Goal: Transaction & Acquisition: Subscribe to service/newsletter

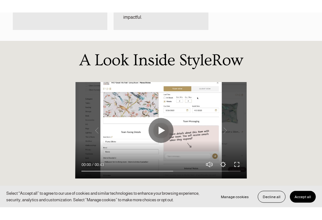
scroll to position [578, 0]
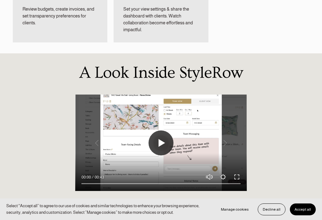
click at [157, 135] on button "Play" at bounding box center [160, 142] width 25 height 25
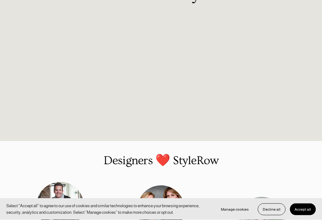
scroll to position [656, 0]
type input "100"
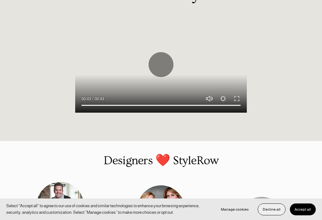
click at [272, 195] on button "Decline all" at bounding box center [272, 209] width 28 height 12
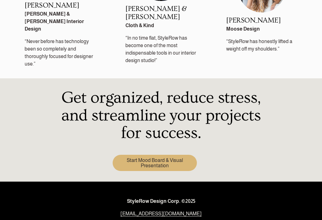
scroll to position [888, 0]
click at [135, 155] on link "Start Mood Board & Visual Presentation" at bounding box center [155, 163] width 84 height 16
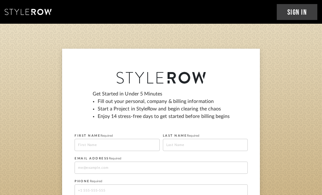
click at [40, 13] on icon at bounding box center [28, 12] width 47 height 6
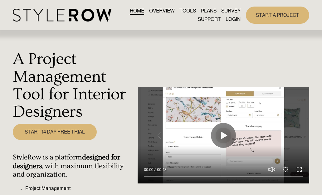
click at [158, 12] on link "OVERVIEW" at bounding box center [162, 11] width 26 height 8
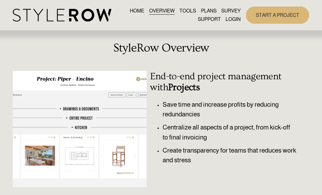
click at [208, 15] on link "PLANS" at bounding box center [209, 11] width 16 height 8
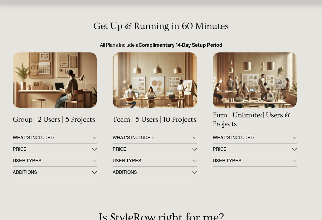
scroll to position [38, 0]
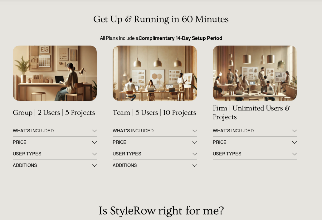
click at [31, 81] on div at bounding box center [55, 73] width 84 height 55
click at [28, 132] on span "WHAT'S INCLUDED" at bounding box center [52, 130] width 79 height 5
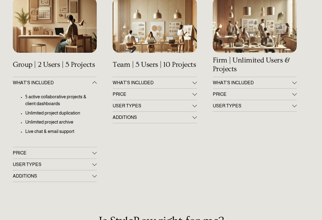
click at [14, 155] on span "PRICE" at bounding box center [52, 153] width 79 height 5
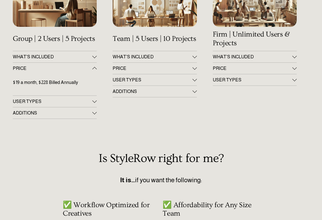
scroll to position [112, 0]
click at [28, 104] on span "USER TYPES" at bounding box center [52, 101] width 79 height 5
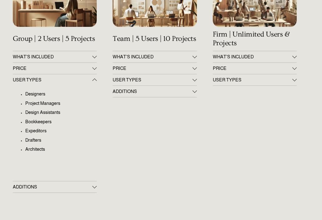
click at [27, 189] on span "ADDITIONS" at bounding box center [52, 186] width 79 height 5
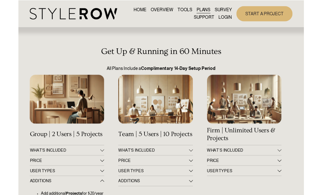
scroll to position [25, 0]
